Goal: Task Accomplishment & Management: Use online tool/utility

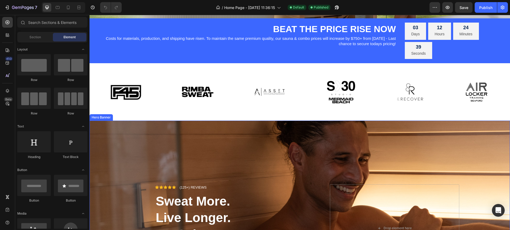
scroll to position [225, 0]
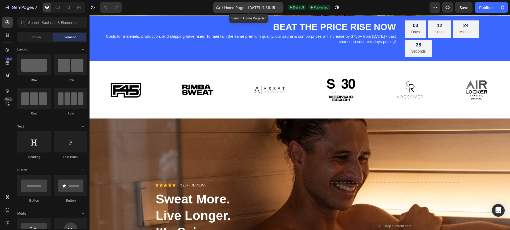
click at [242, 8] on span "Home Page - [DATE] 11:36:15" at bounding box center [249, 8] width 51 height 6
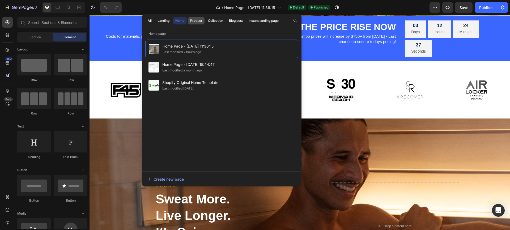
click at [205, 18] on button "Product" at bounding box center [215, 20] width 20 height 7
click at [183, 20] on div "Home" at bounding box center [179, 20] width 9 height 5
click at [190, 20] on div "Product" at bounding box center [196, 20] width 12 height 5
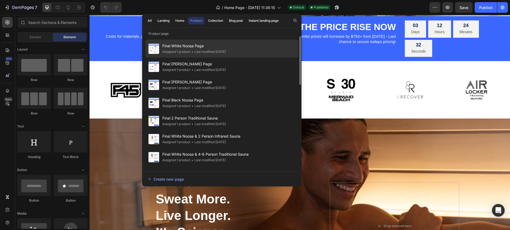
click at [215, 50] on div "• Last modified [DATE]" at bounding box center [207, 51] width 35 height 5
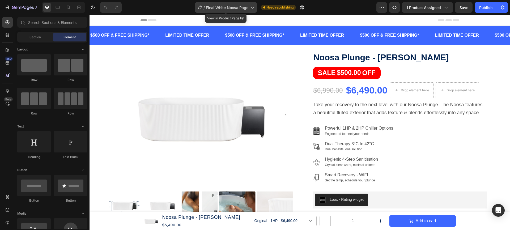
click at [214, 11] on div "/ Final White Noosa Page" at bounding box center [226, 7] width 62 height 11
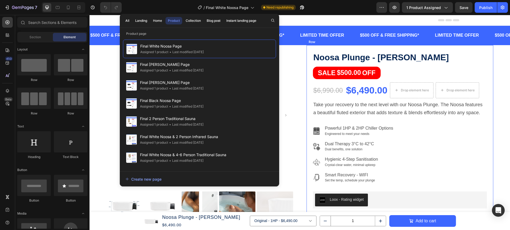
click at [471, 51] on div "Noosa Plunge - Matte White Product Title SALE $500.00 OFF Discount Tag $6,990.0…" at bounding box center [399, 209] width 187 height 328
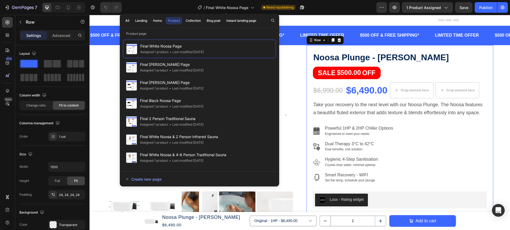
click at [249, 13] on div "/ Final White Noosa Page" at bounding box center [226, 7] width 62 height 13
click at [251, 11] on div "/ Final White Noosa Page" at bounding box center [226, 7] width 62 height 11
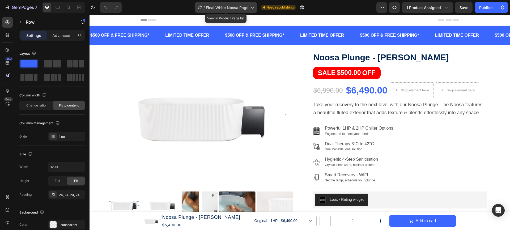
click at [240, 5] on span "Final White Noosa Page" at bounding box center [227, 8] width 42 height 6
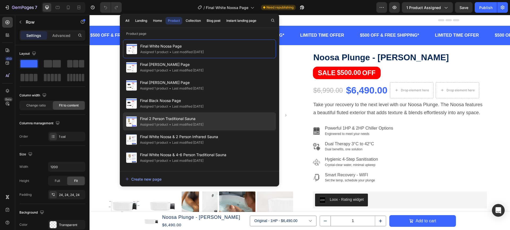
click at [226, 130] on div "Final 2 Person Traditional Sauna Assigned 1 product • Last modified 10 days ago" at bounding box center [199, 139] width 153 height 18
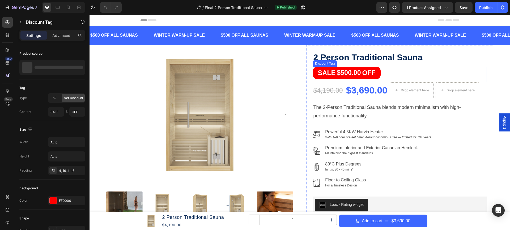
click at [383, 72] on div "SALE $500.00 OFF" at bounding box center [400, 73] width 174 height 12
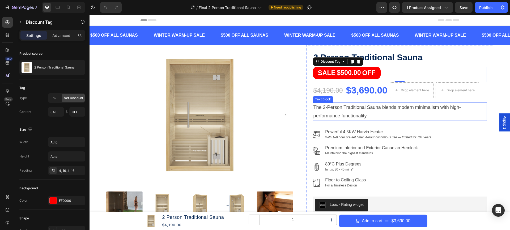
click at [476, 119] on p "The 2-Person Traditional Sauna blends modern minimalism with high-performance f…" at bounding box center [399, 111] width 173 height 17
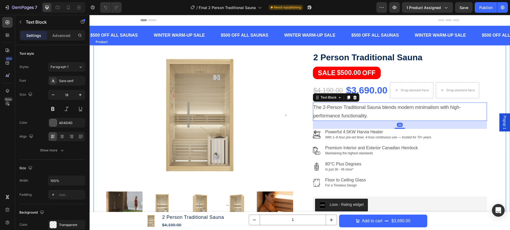
click at [504, 96] on div "Product Images 2 Person Traditional Sauna Product Title SALE $500.00 OFF Discou…" at bounding box center [299, 182] width 412 height 274
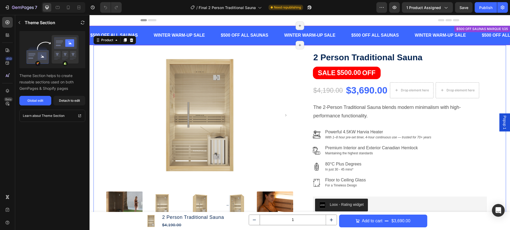
click at [252, 33] on p "$500 OFF ALL SAUNAS" at bounding box center [245, 36] width 48 height 8
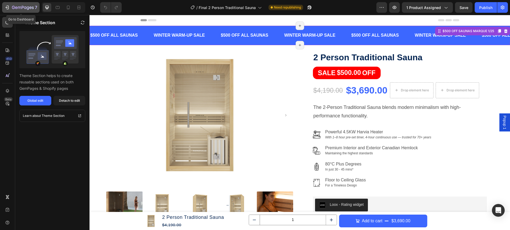
click at [11, 5] on div "7" at bounding box center [21, 7] width 33 height 6
